Goal: Information Seeking & Learning: Check status

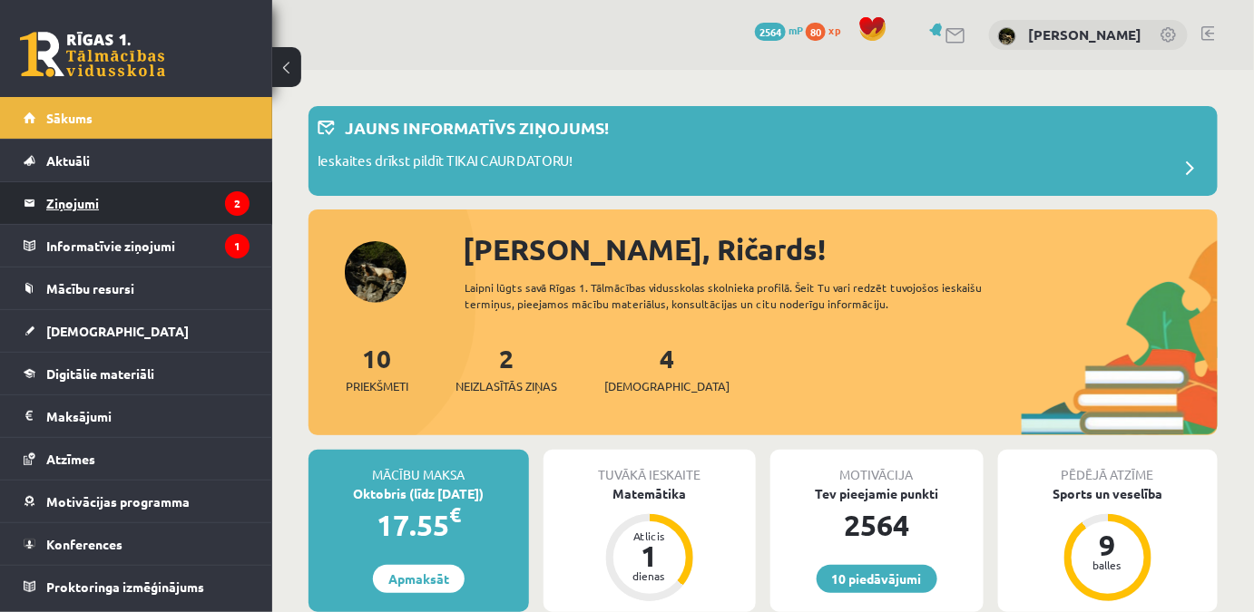
click at [167, 201] on legend "Ziņojumi 2" at bounding box center [147, 203] width 203 height 42
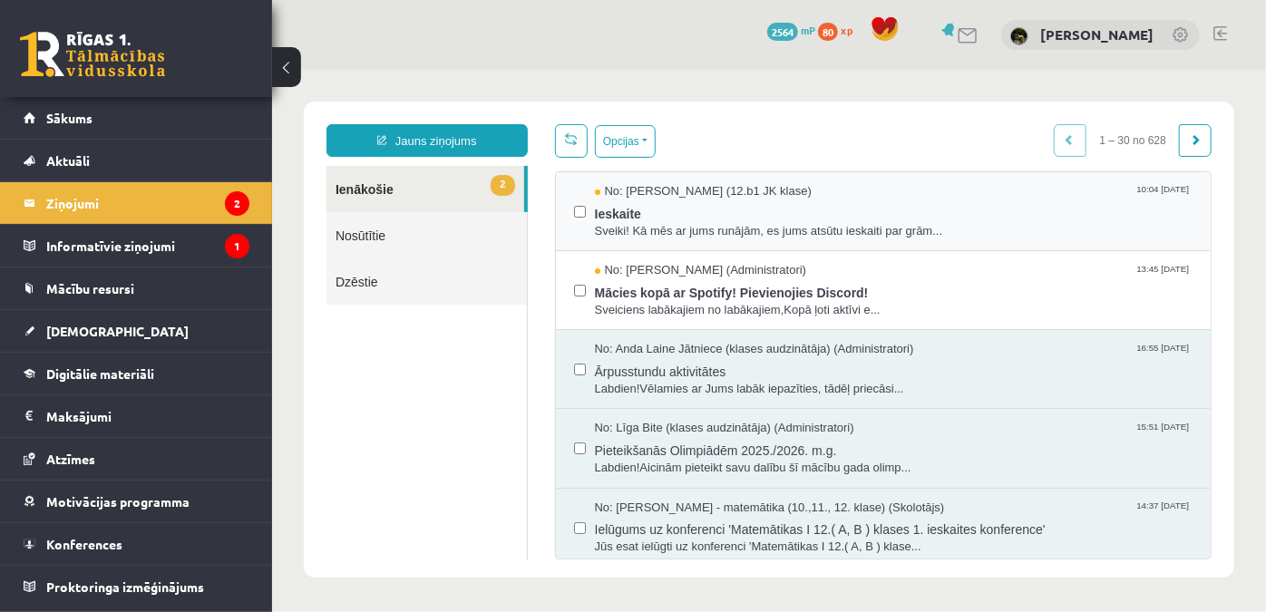
click at [759, 238] on div "No: [PERSON_NAME] (12.b1 JK klase) 10:04 [DATE] Ieskaite Sveiki! Kā mēs ar jums…" at bounding box center [883, 210] width 656 height 79
click at [684, 215] on span "Ieskaite" at bounding box center [893, 211] width 599 height 23
click at [161, 336] on link "[DEMOGRAPHIC_DATA]" at bounding box center [137, 331] width 226 height 42
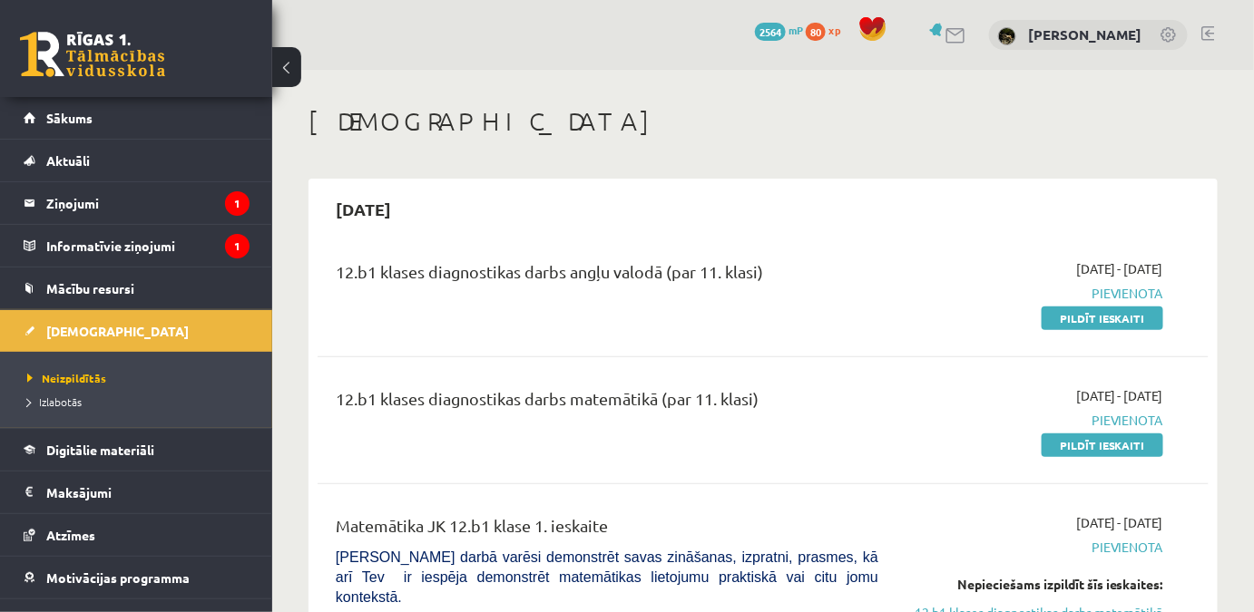
scroll to position [329, 0]
